Goal: Task Accomplishment & Management: Manage account settings

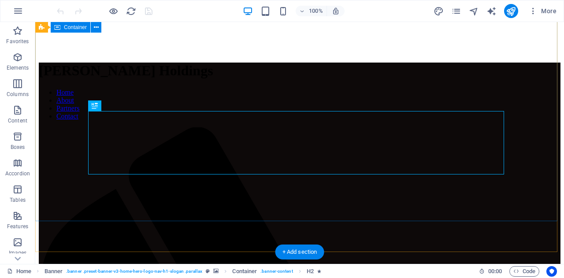
scroll to position [292, 0]
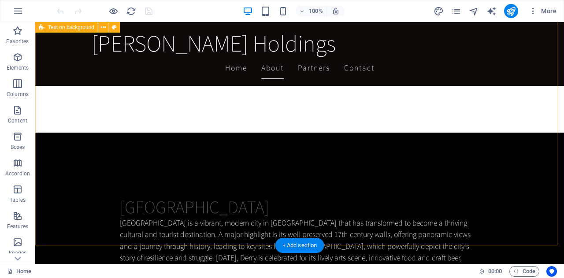
scroll to position [827, 0]
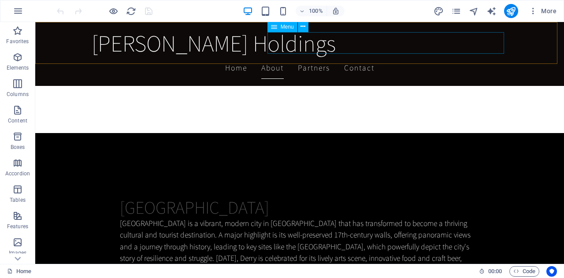
click at [405, 57] on nav "Home About Partners Contact" at bounding box center [300, 68] width 416 height 22
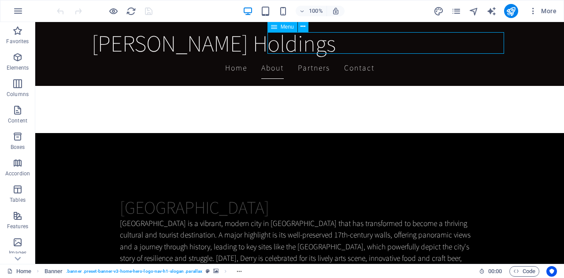
click at [403, 57] on nav "Home About Partners Contact" at bounding box center [300, 68] width 416 height 22
click at [319, 57] on nav "Home About Partners Contact" at bounding box center [300, 68] width 416 height 22
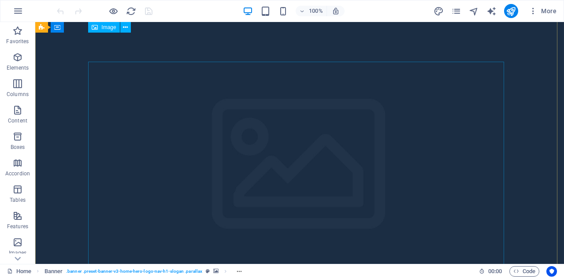
scroll to position [0, 0]
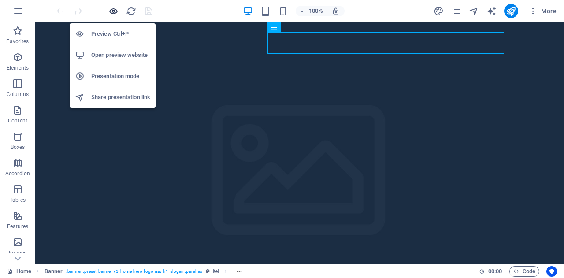
click at [111, 11] on icon "button" at bounding box center [113, 11] width 10 height 10
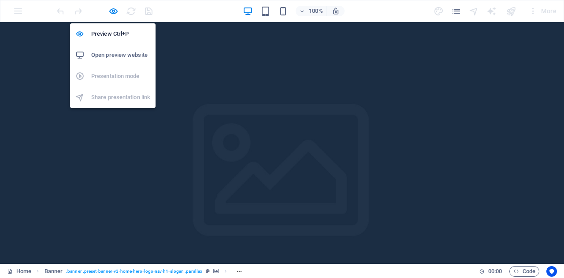
click at [113, 54] on h6 "Open preview website" at bounding box center [120, 55] width 59 height 11
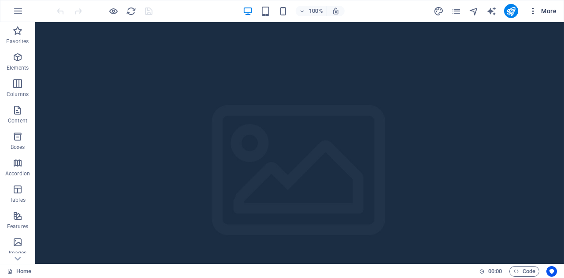
click at [532, 11] on icon "button" at bounding box center [532, 11] width 9 height 9
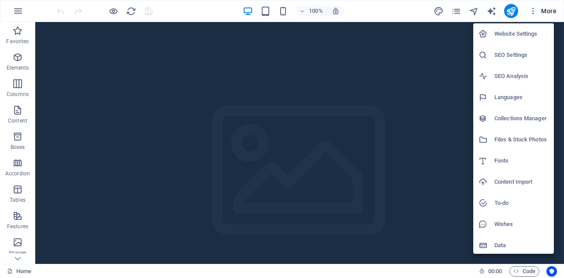
click at [529, 33] on h6 "Website Settings" at bounding box center [521, 34] width 54 height 11
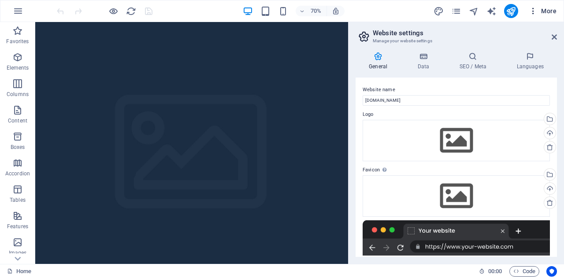
click at [532, 13] on icon "button" at bounding box center [532, 11] width 9 height 9
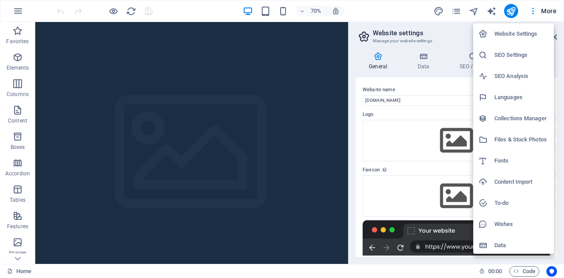
click at [519, 55] on h6 "SEO Settings" at bounding box center [521, 55] width 54 height 11
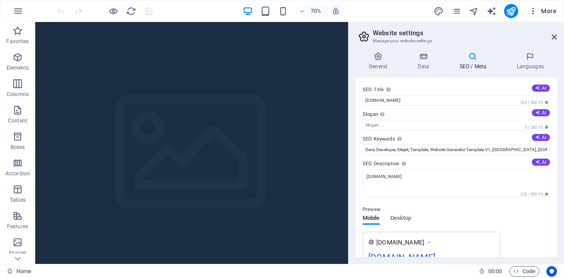
click at [532, 14] on icon "button" at bounding box center [532, 11] width 9 height 9
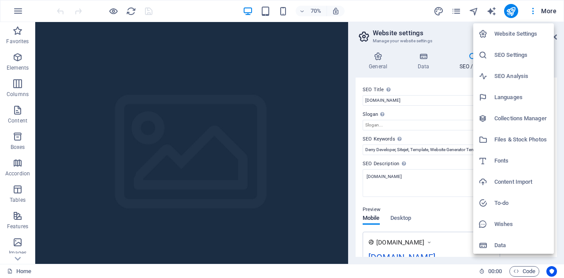
click at [523, 75] on h6 "SEO Analysis" at bounding box center [521, 76] width 54 height 11
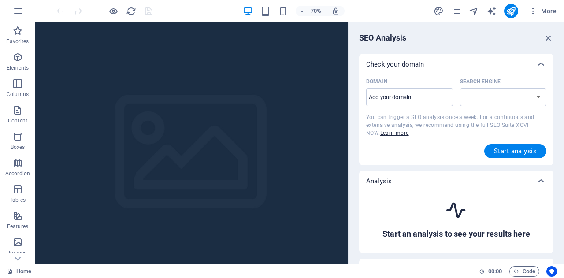
select select "google.com"
click at [534, 13] on icon "button" at bounding box center [532, 11] width 9 height 9
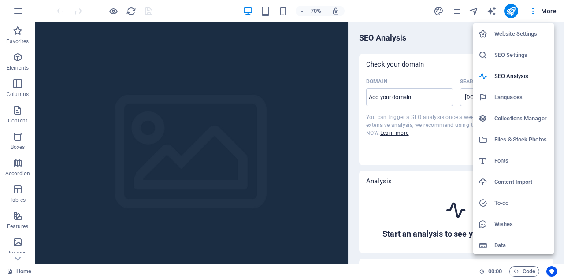
click at [518, 54] on h6 "SEO Settings" at bounding box center [521, 55] width 54 height 11
